Goal: Navigation & Orientation: Find specific page/section

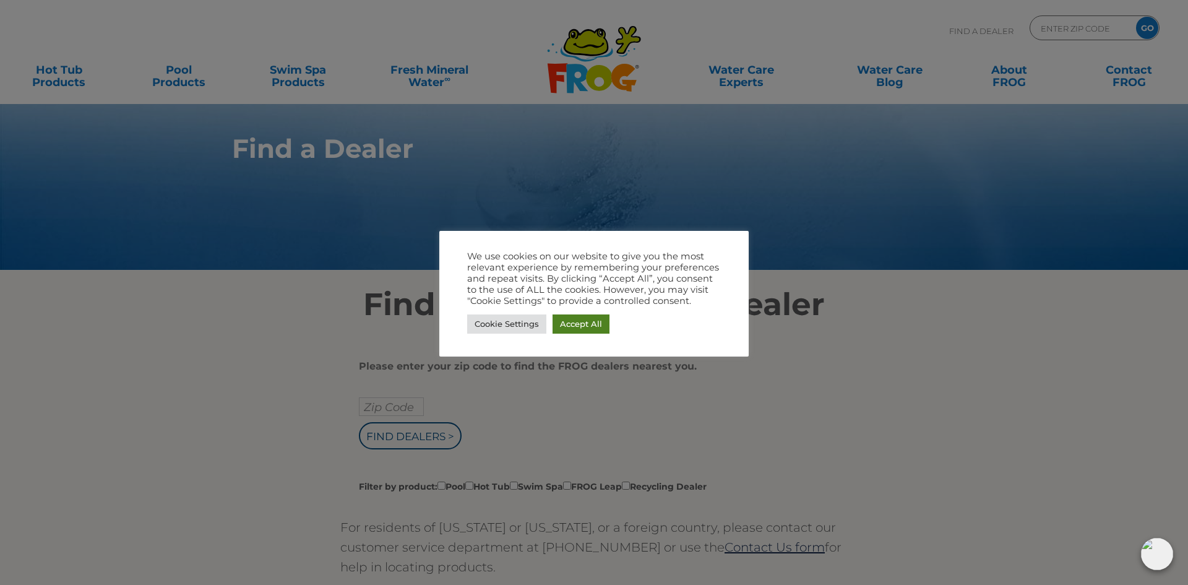
click at [583, 319] on link "Accept All" at bounding box center [580, 323] width 57 height 19
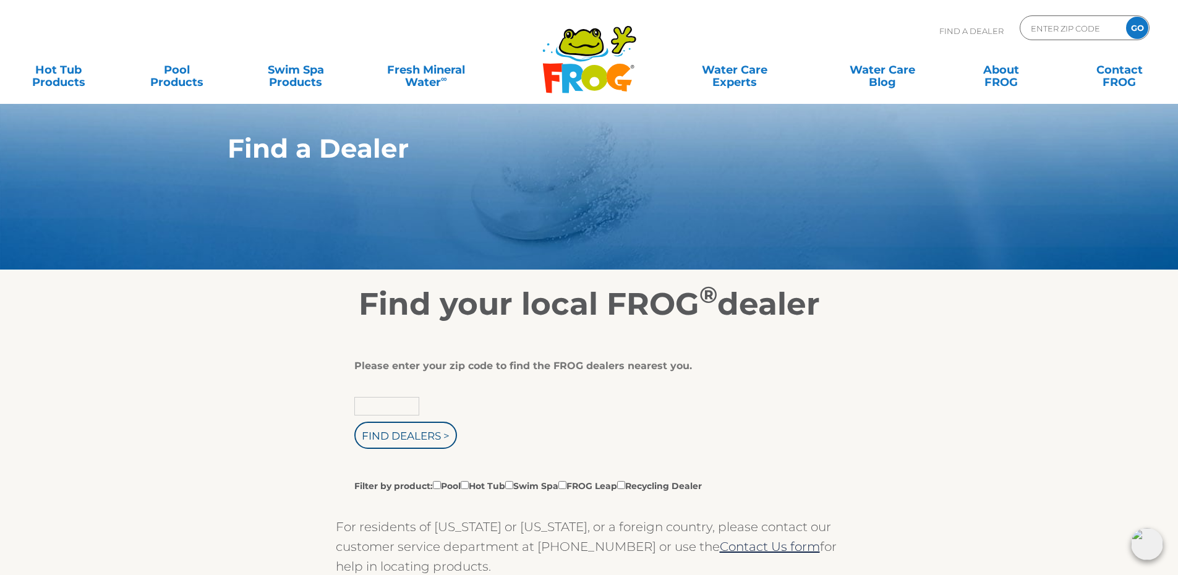
click at [388, 406] on input "text" at bounding box center [386, 406] width 65 height 19
type input "11706"
click at [408, 435] on input "Find Dealers >" at bounding box center [405, 435] width 103 height 27
click at [469, 484] on input "Filter by product: Pool Hot Tub Swim Spa FROG Leap Recycling Dealer" at bounding box center [465, 485] width 8 height 8
checkbox input "true"
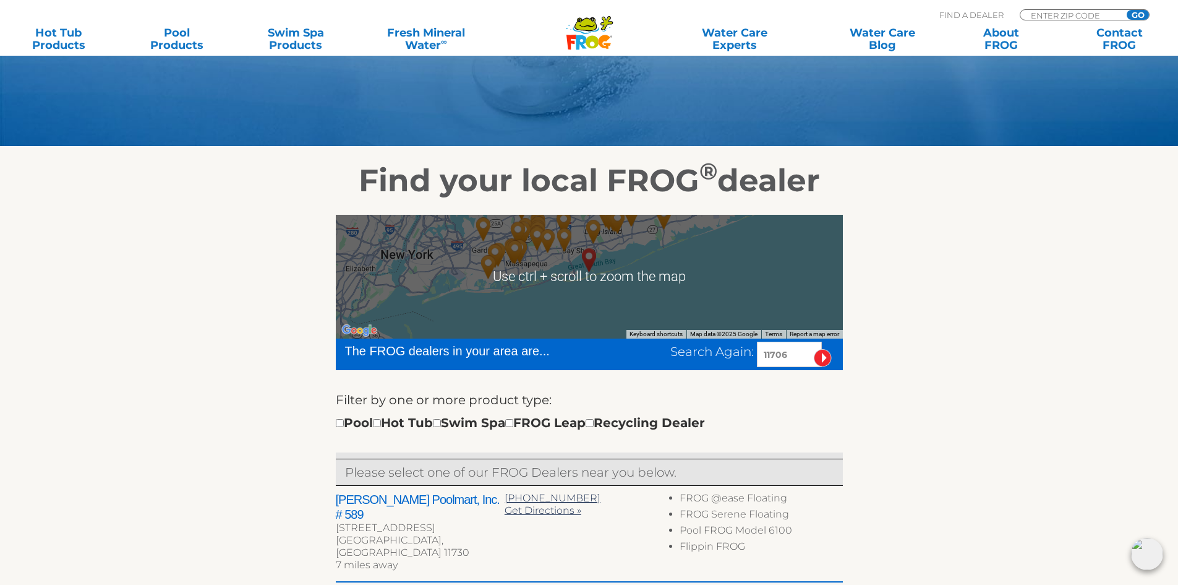
scroll to position [247, 0]
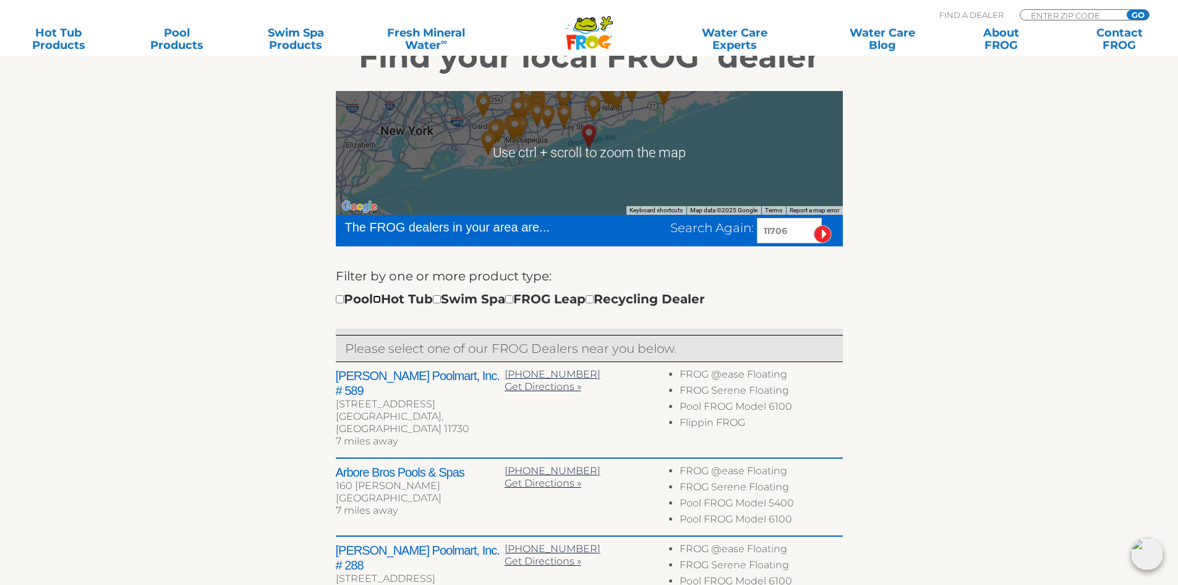
click at [381, 301] on input "checkbox" at bounding box center [377, 299] width 8 height 8
checkbox input "true"
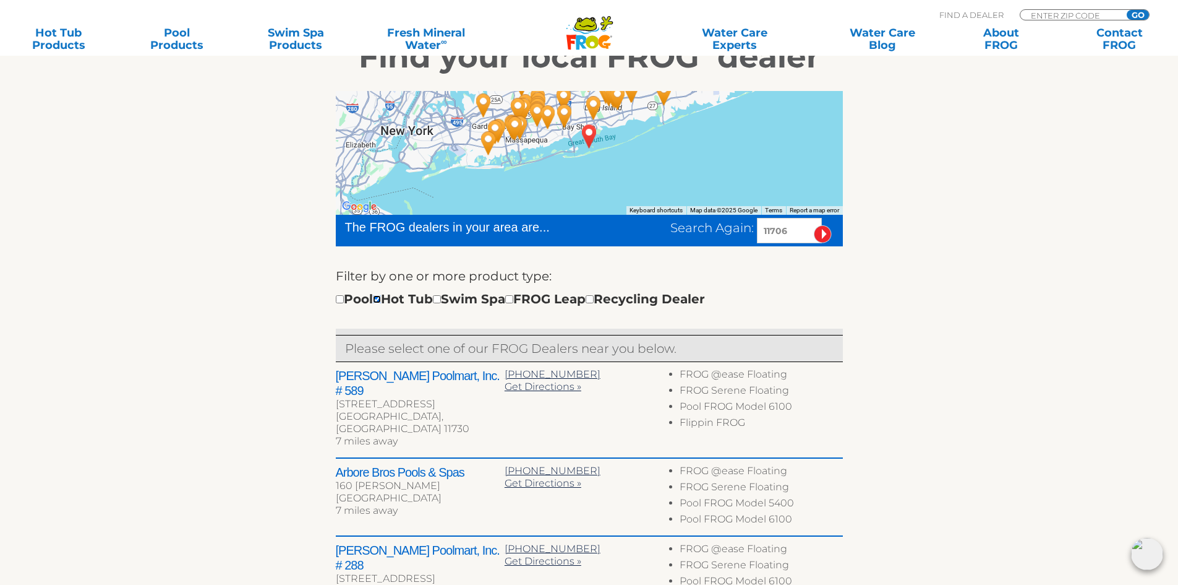
scroll to position [309, 0]
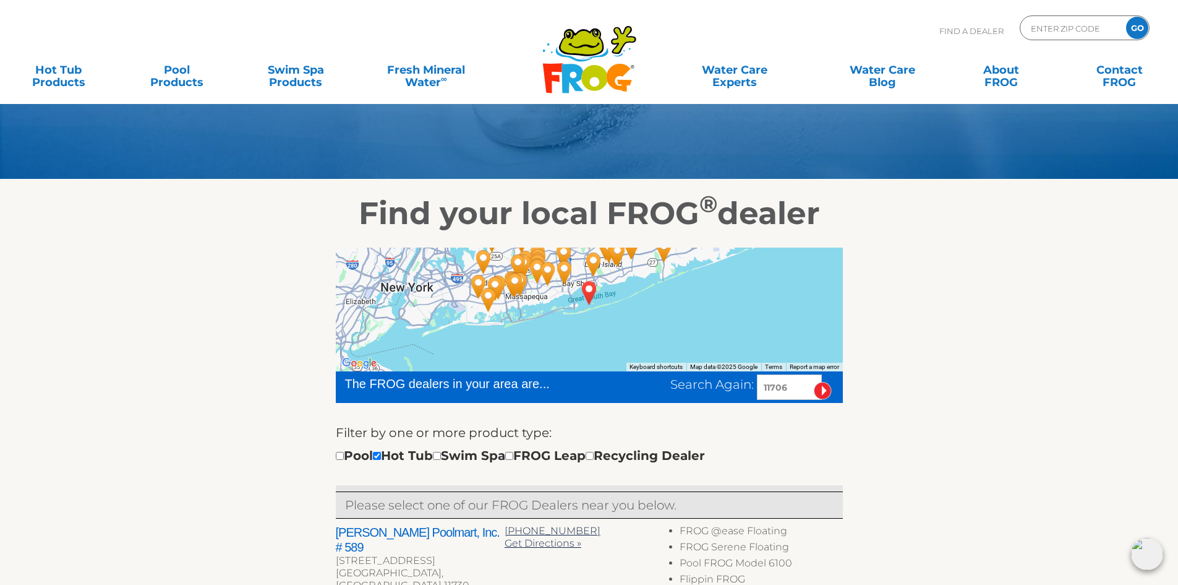
scroll to position [276, 0]
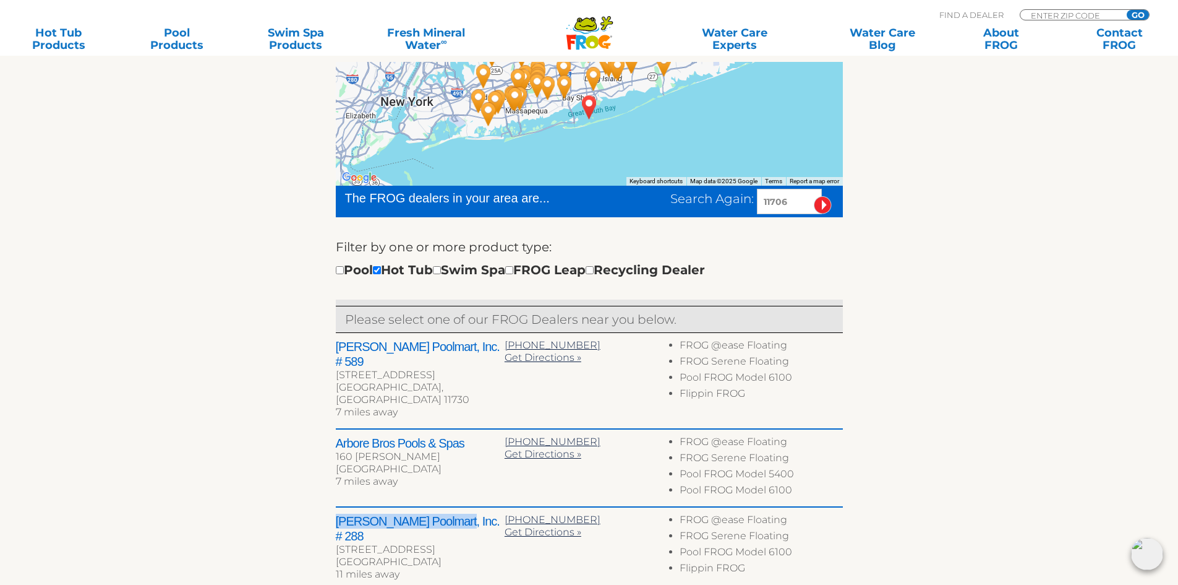
drag, startPoint x: 333, startPoint y: 502, endPoint x: 437, endPoint y: 497, distance: 104.0
click at [437, 497] on div "← Move left → Move right ↑ Move up ↓ Move down + Zoom in - Zoom out Home Jump l…" at bounding box center [589, 430] width 761 height 768
copy h2 "Leslie's Poolmart, Inc"
